Goal: Navigation & Orientation: Find specific page/section

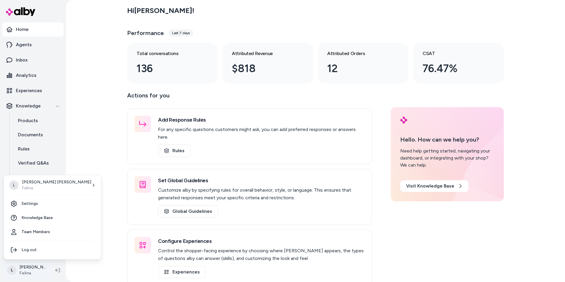
click at [39, 273] on html "Home Agents Inbox Analytics Experiences Knowledge Products Documents Rules Veri…" at bounding box center [282, 141] width 565 height 282
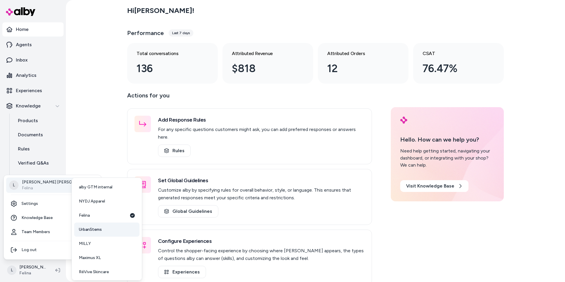
click at [101, 231] on span "UrbanStems" at bounding box center [90, 229] width 23 height 6
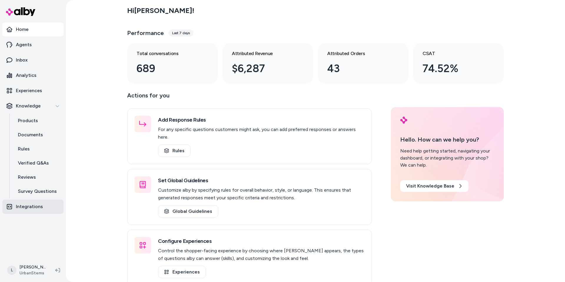
click at [36, 205] on p "Integrations" at bounding box center [29, 206] width 27 height 7
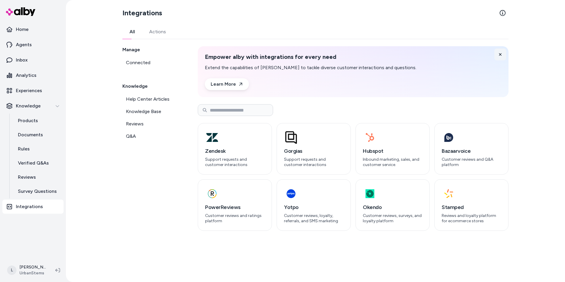
click at [501, 53] on icon at bounding box center [500, 54] width 4 height 4
click at [501, 104] on div "Zendesk Support requests and customer interactions Gorgias Support requests and…" at bounding box center [353, 167] width 310 height 126
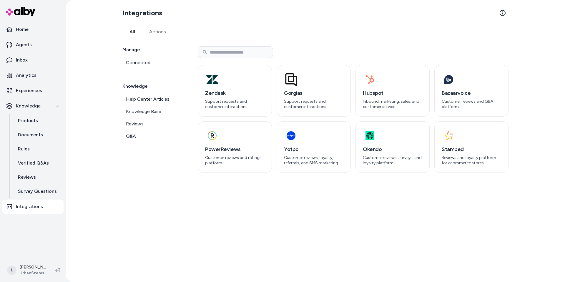
click at [534, 78] on div "Integrations All Actions Manage Connected Knowledge Help Center Articles Knowle…" at bounding box center [315, 141] width 499 height 282
click at [28, 276] on html "Home Agents Inbox Analytics Experiences Knowledge Products Documents Rules Veri…" at bounding box center [282, 141] width 565 height 282
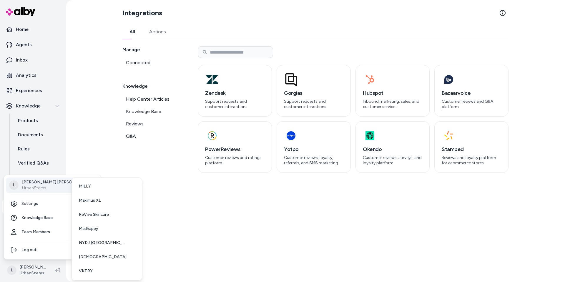
scroll to position [58, 0]
click at [99, 216] on span "RéVive Skincare" at bounding box center [94, 214] width 30 height 6
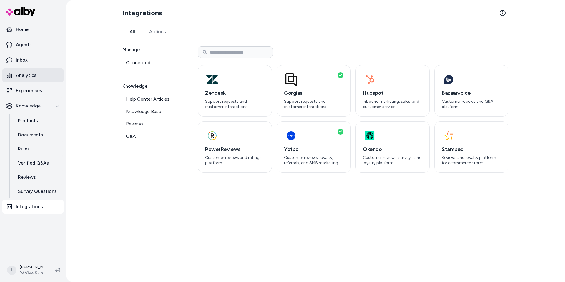
click at [22, 72] on p "Analytics" at bounding box center [26, 75] width 21 height 7
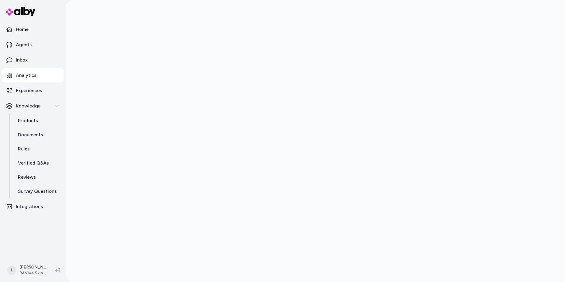
click at [101, 29] on div at bounding box center [315, 141] width 499 height 282
click at [43, 30] on link "Home" at bounding box center [32, 29] width 61 height 14
